Goal: Task Accomplishment & Management: Use online tool/utility

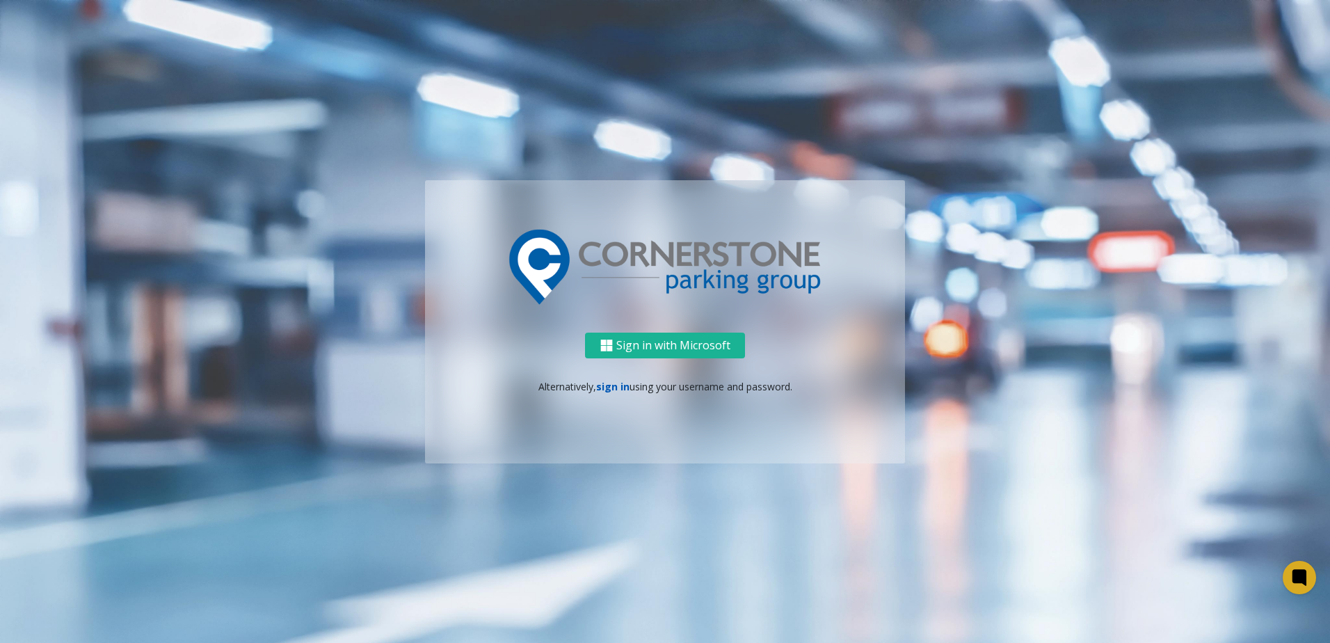
click at [607, 392] on link "sign in" at bounding box center [612, 386] width 33 height 13
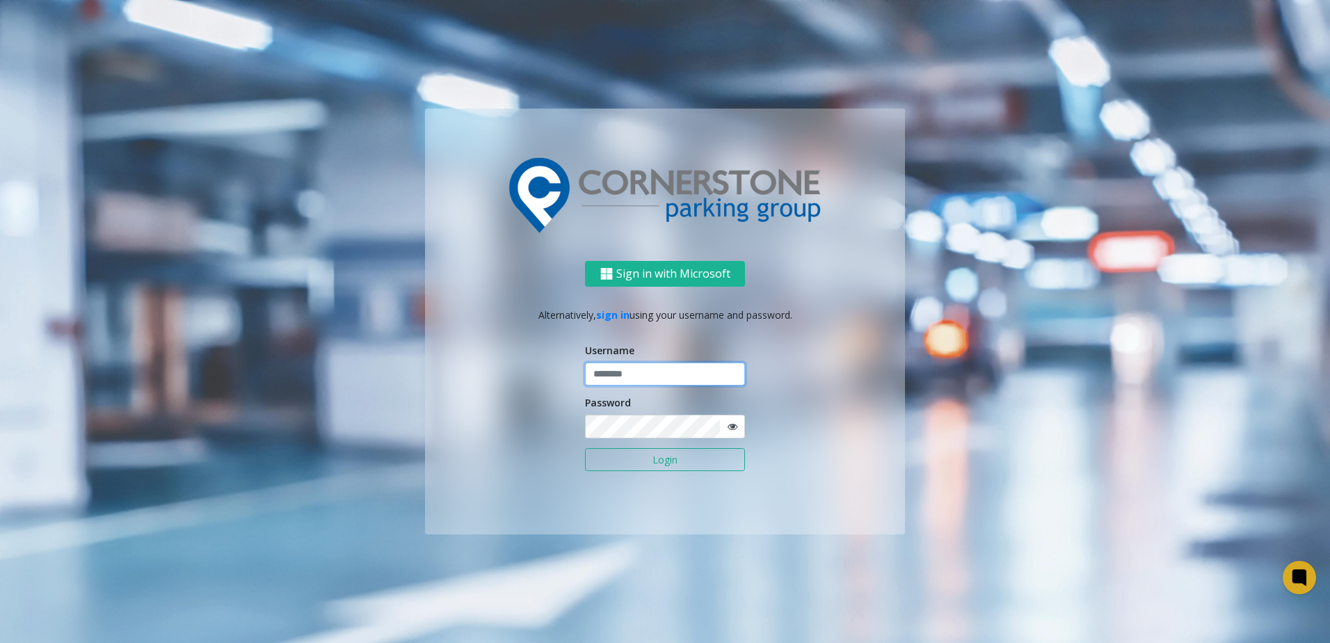
click at [620, 374] on input "text" at bounding box center [665, 374] width 160 height 24
type input "**********"
click at [585, 448] on button "Login" at bounding box center [665, 460] width 160 height 24
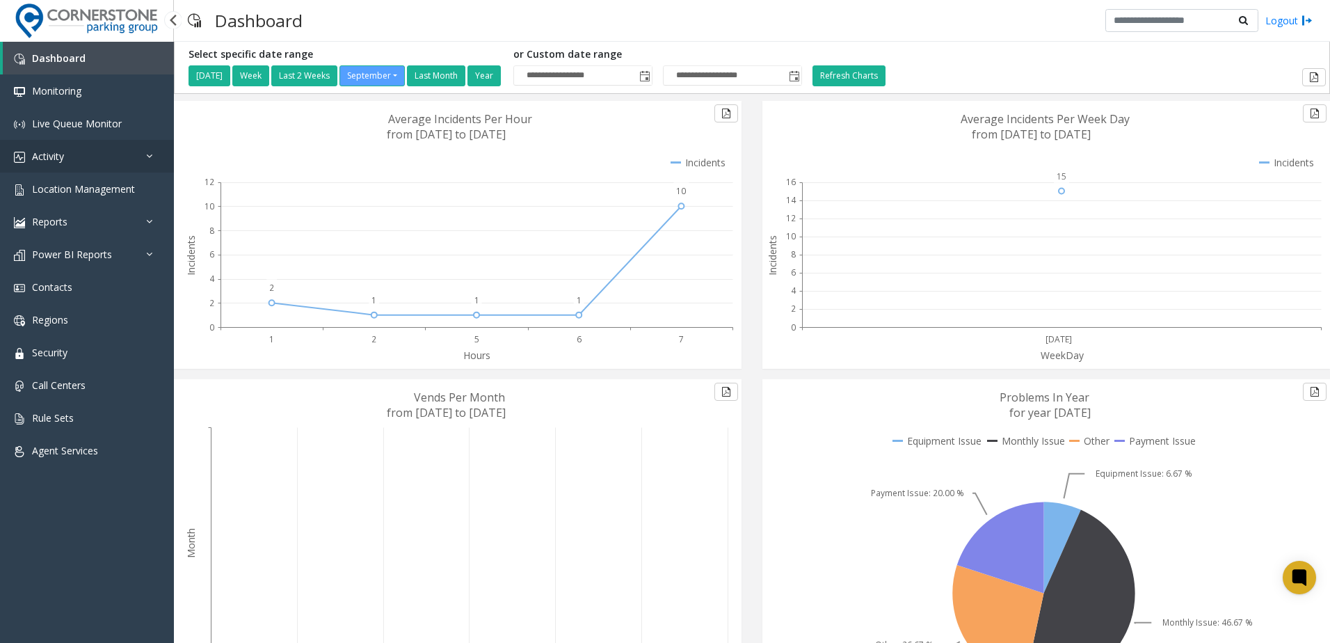
click at [68, 154] on link "Activity" at bounding box center [87, 156] width 174 height 33
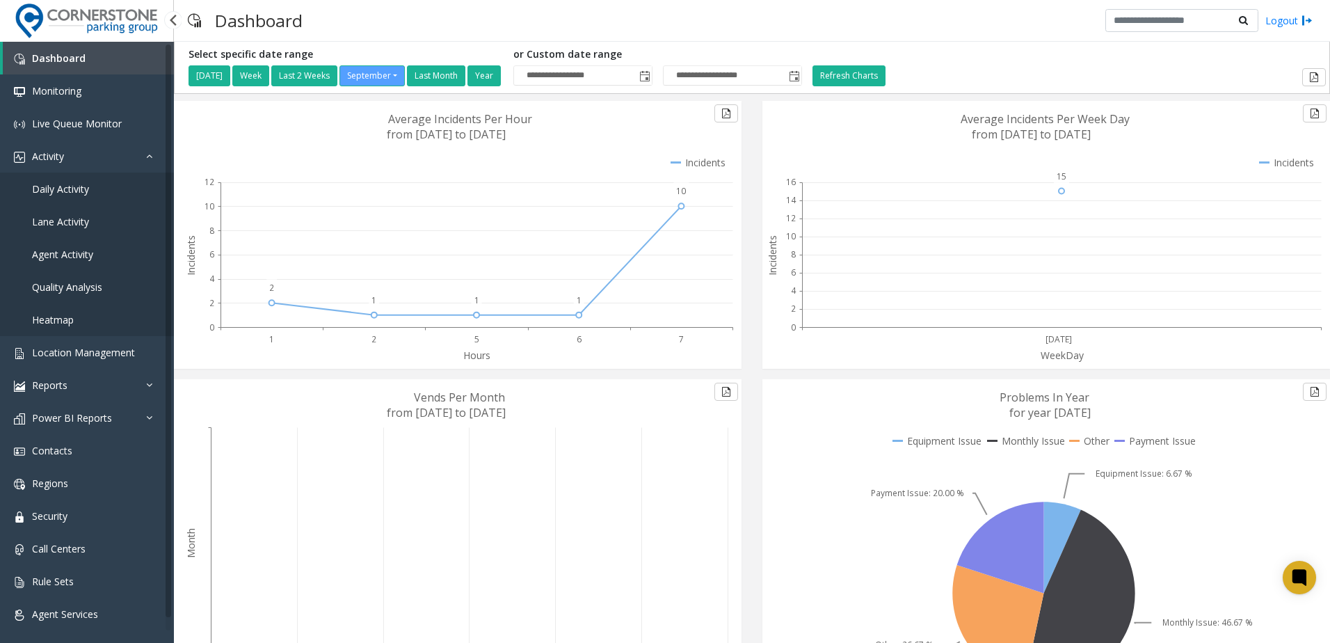
click at [102, 193] on link "Daily Activity" at bounding box center [87, 188] width 174 height 33
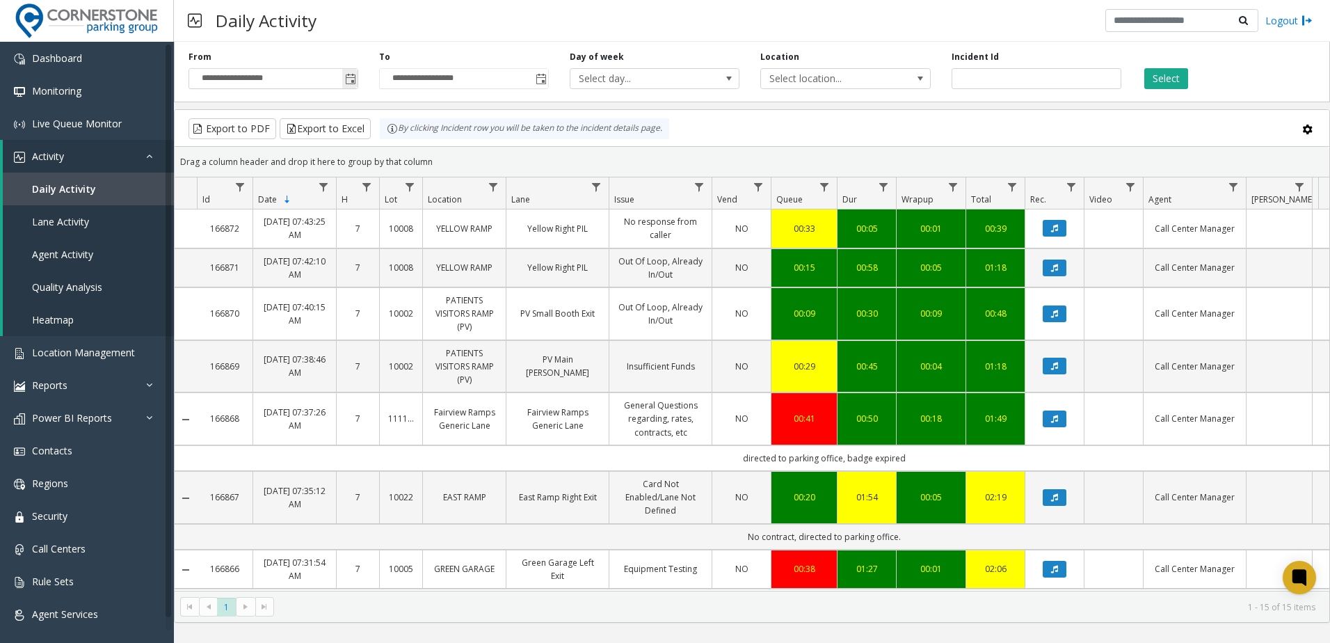
click at [349, 86] on span "Toggle popup" at bounding box center [349, 78] width 15 height 22
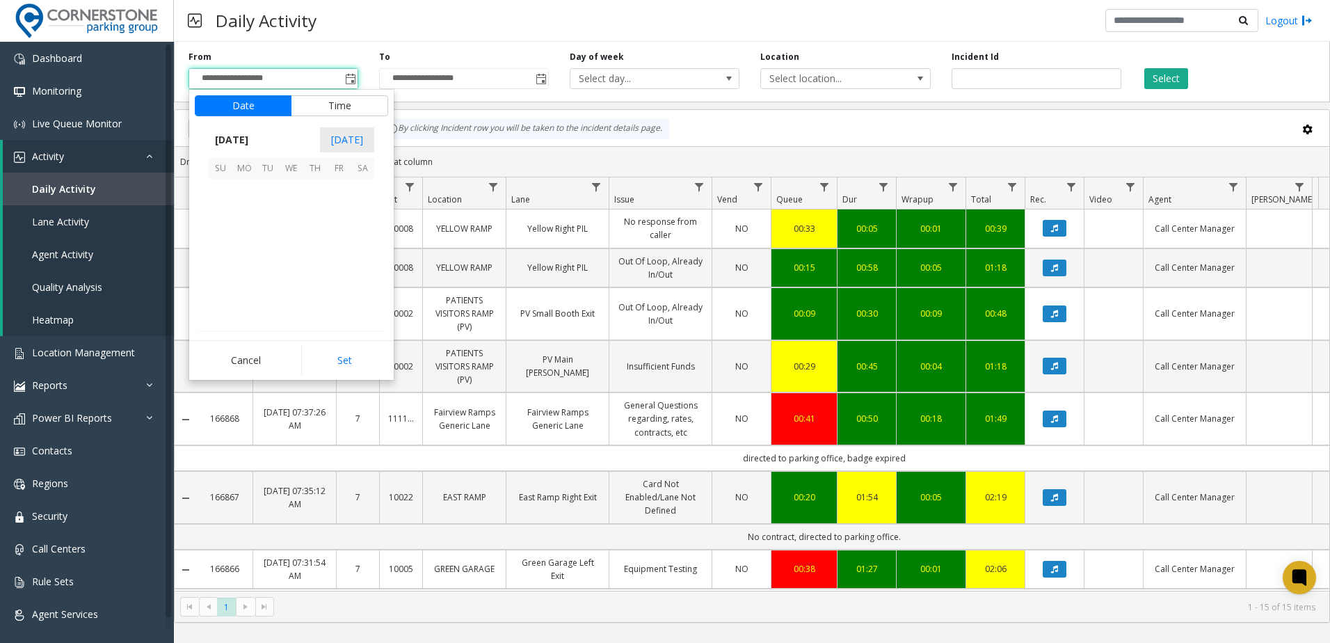
scroll to position [249635, 0]
click at [248, 263] on span "22" at bounding box center [244, 262] width 24 height 24
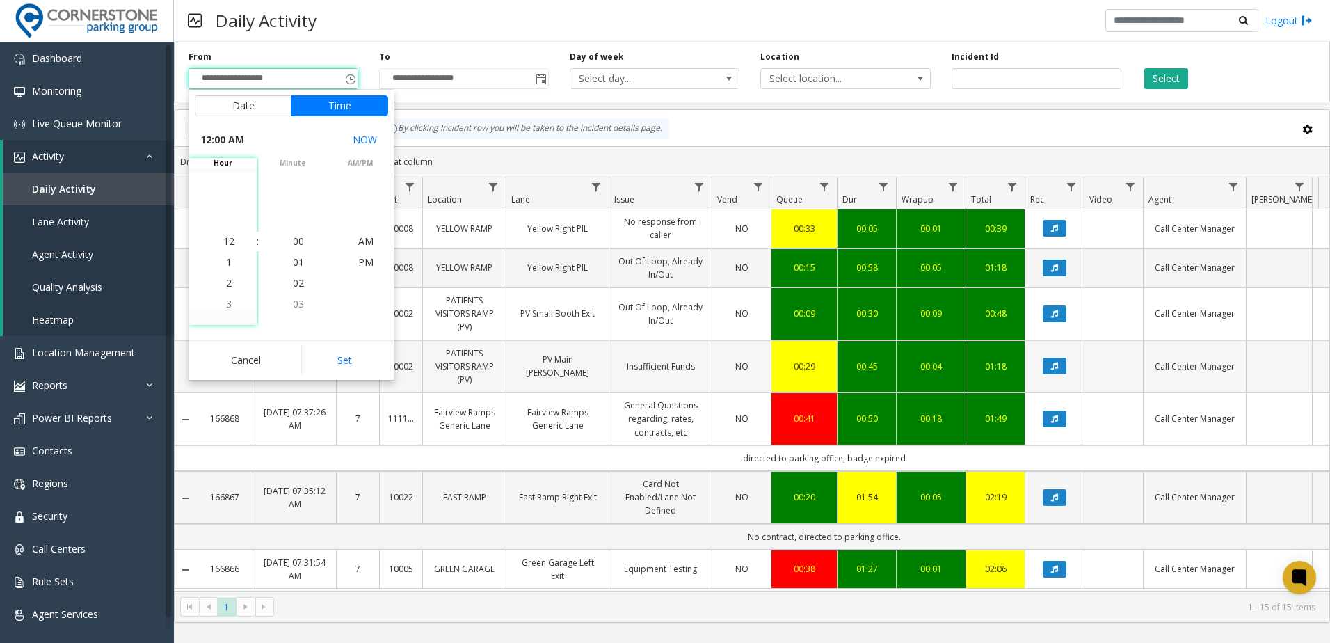
click at [354, 345] on button "Set" at bounding box center [345, 360] width 88 height 31
type input "**********"
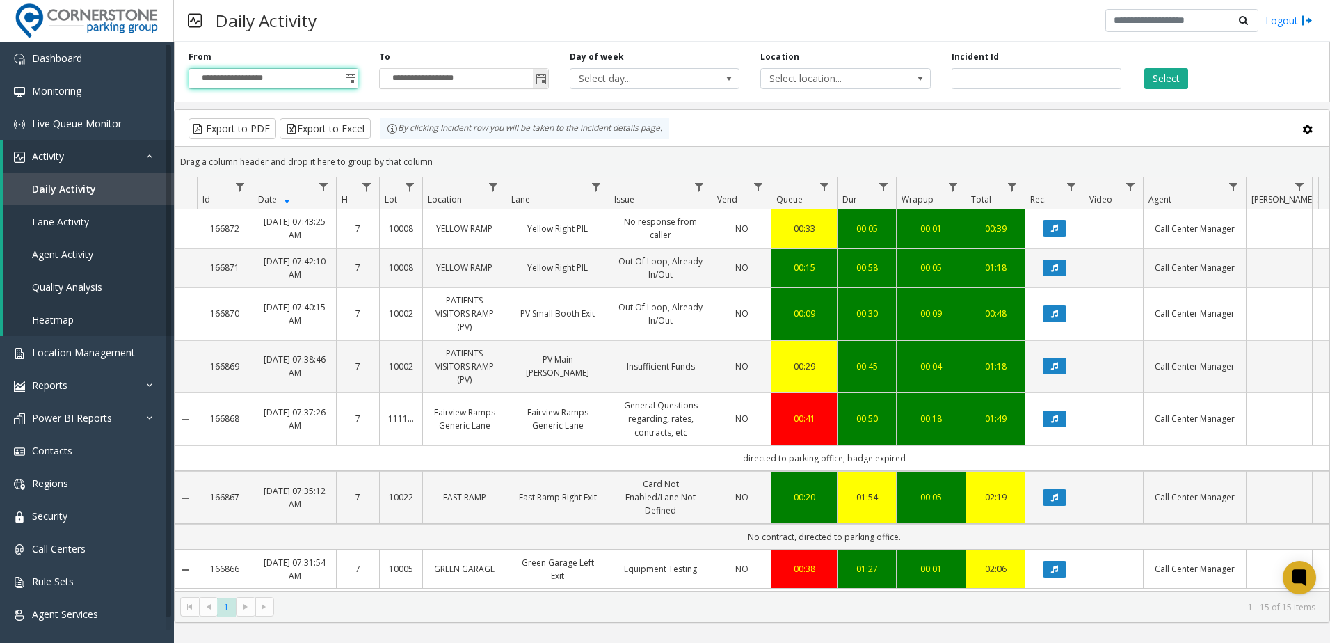
click at [543, 83] on span "Toggle popup" at bounding box center [541, 79] width 11 height 11
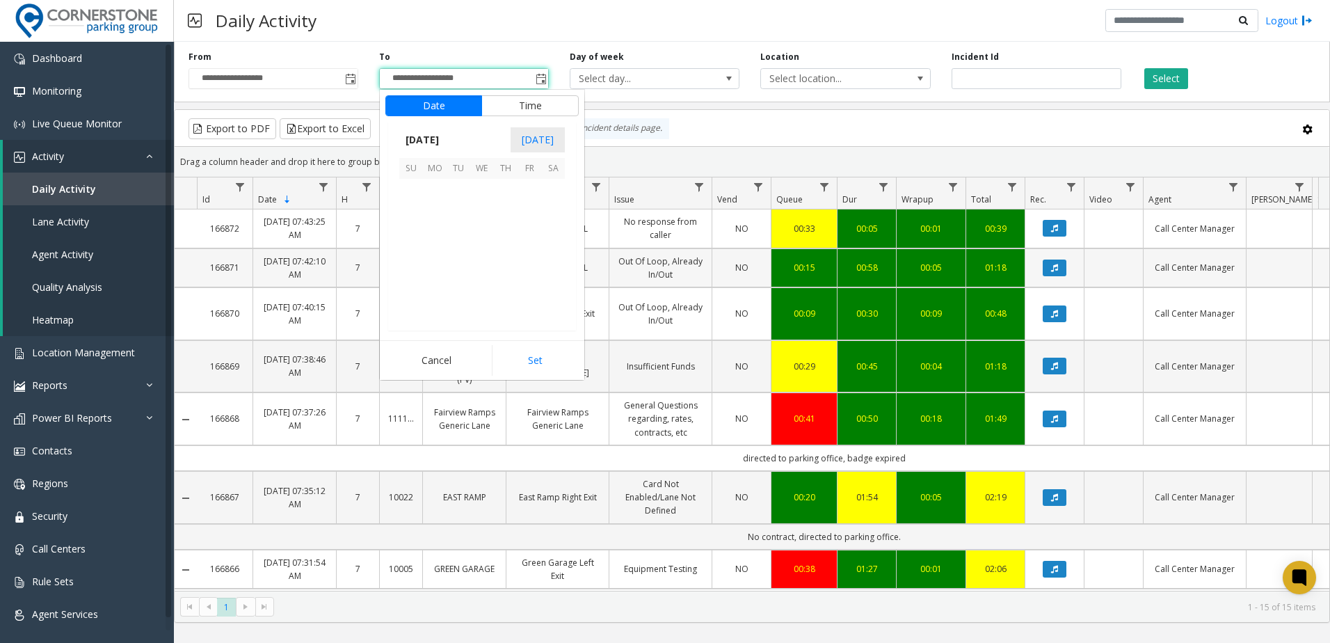
scroll to position [21, 0]
click at [434, 262] on span "22" at bounding box center [435, 262] width 24 height 24
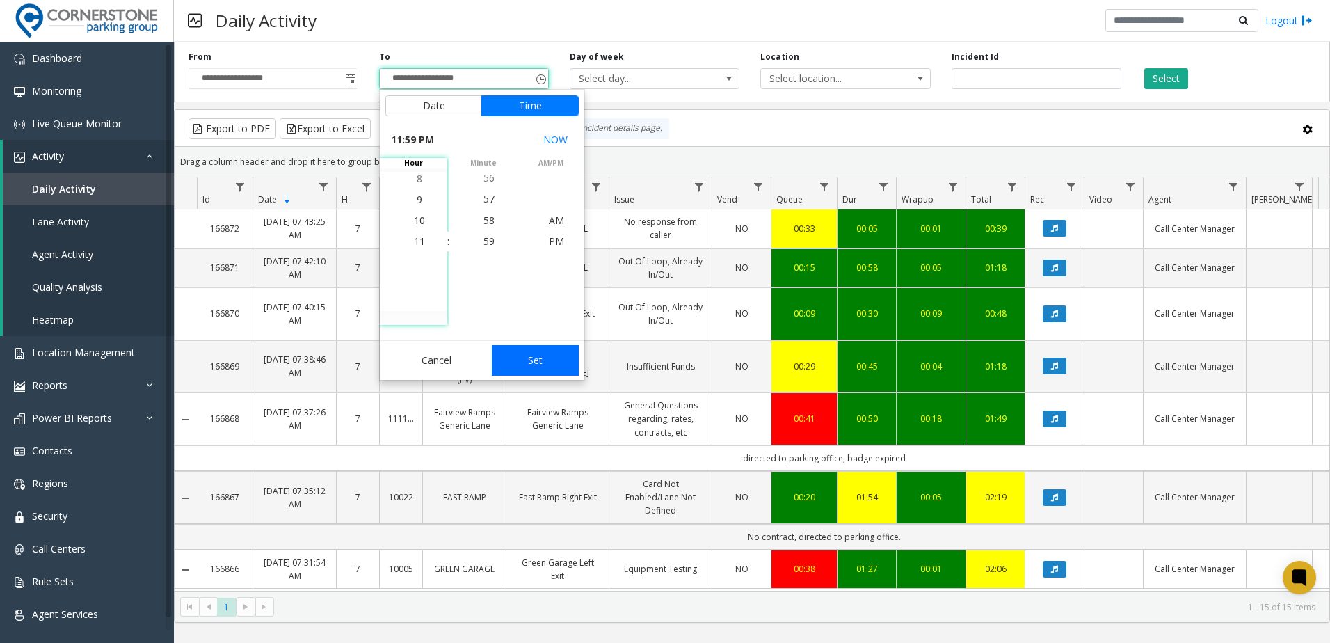
click at [561, 364] on button "Set" at bounding box center [536, 360] width 88 height 31
type input "**********"
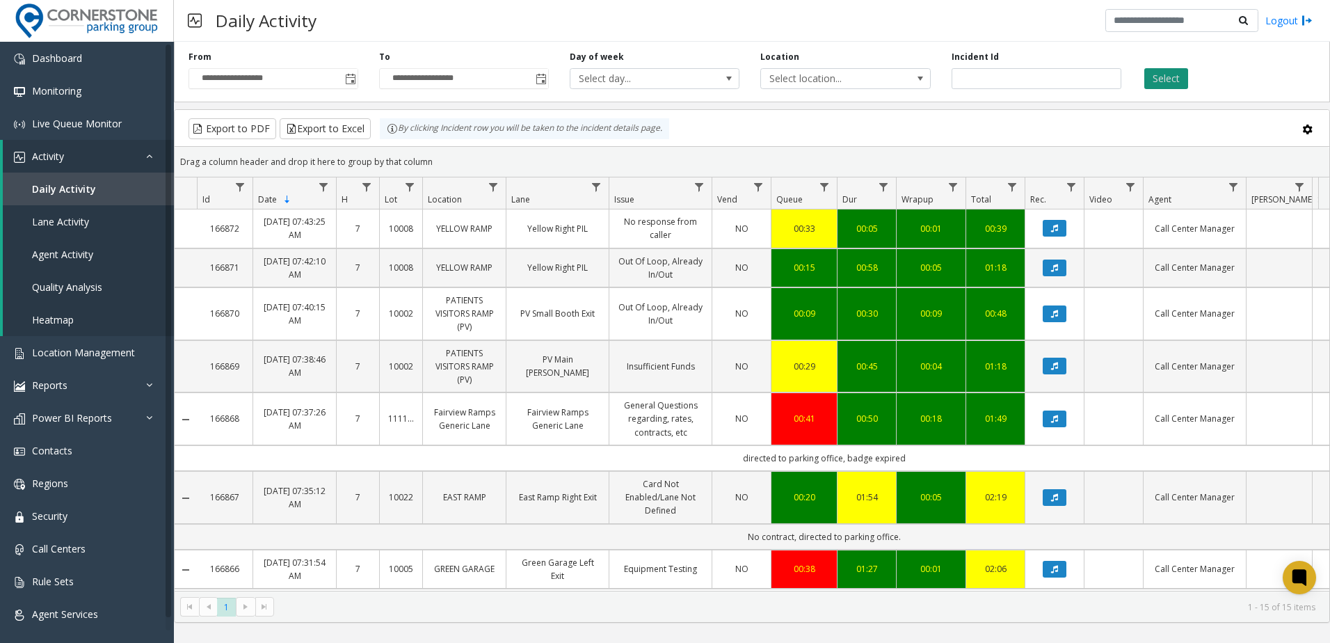
click at [1146, 81] on button "Select" at bounding box center [1166, 78] width 44 height 21
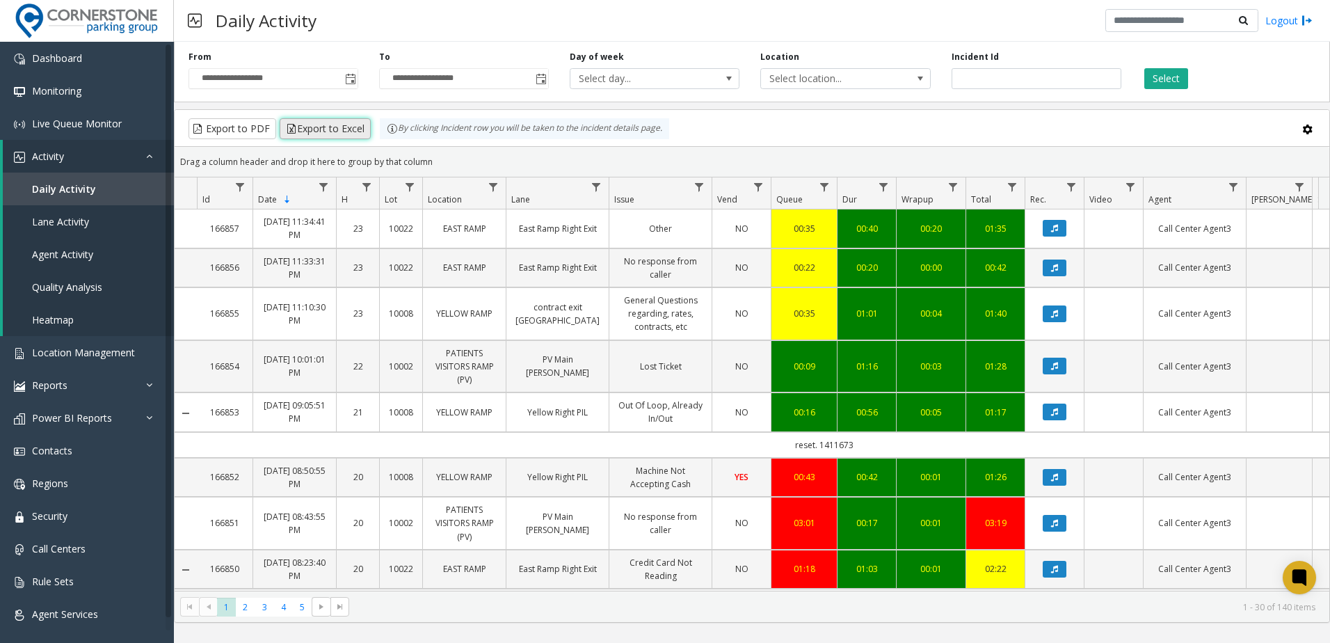
click at [307, 131] on button "Export to Excel" at bounding box center [325, 128] width 91 height 21
